Goal: Task Accomplishment & Management: Manage account settings

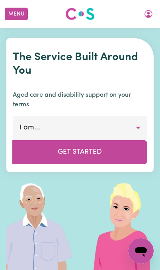
click at [145, 12] on icon "My Account" at bounding box center [149, 14] width 10 height 10
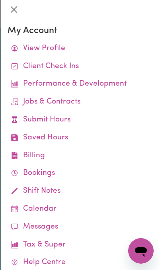
click at [36, 64] on link "Client Check Ins" at bounding box center [81, 67] width 146 height 18
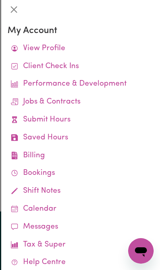
click at [40, 70] on link "Client Check Ins" at bounding box center [81, 67] width 146 height 18
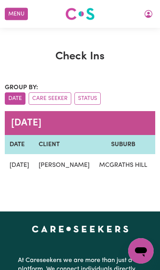
click at [145, 13] on icon "My Account" at bounding box center [149, 14] width 10 height 10
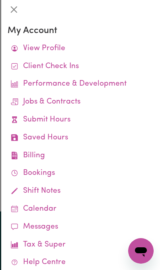
click at [32, 53] on link "View Profile" at bounding box center [81, 49] width 146 height 18
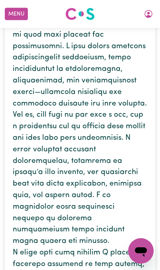
scroll to position [463, 0]
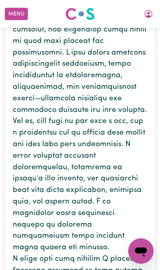
click at [146, 18] on icon "My Account" at bounding box center [149, 14] width 10 height 10
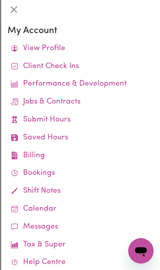
scroll to position [0, 0]
click at [35, 47] on link "View Profile" at bounding box center [81, 49] width 146 height 18
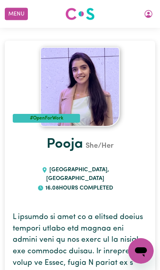
click at [20, 17] on button "Menu" at bounding box center [16, 14] width 23 height 12
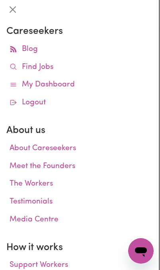
click at [40, 68] on link "Find Jobs" at bounding box center [79, 68] width 146 height 18
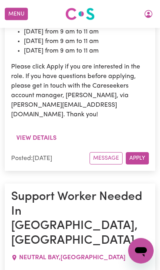
scroll to position [1424, 0]
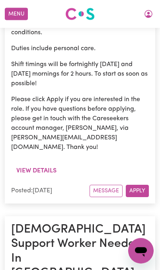
click at [143, 12] on button "My Account" at bounding box center [148, 14] width 17 height 14
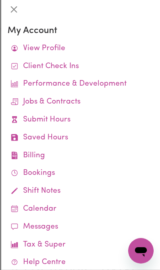
click at [36, 86] on link "Performance & Development" at bounding box center [81, 84] width 146 height 18
